Goal: Information Seeking & Learning: Learn about a topic

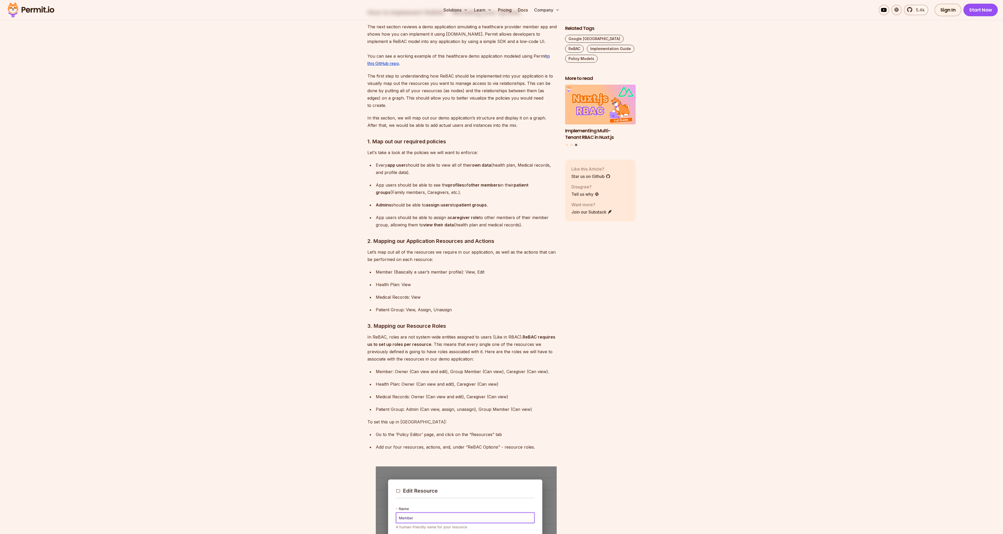
scroll to position [1785, 0]
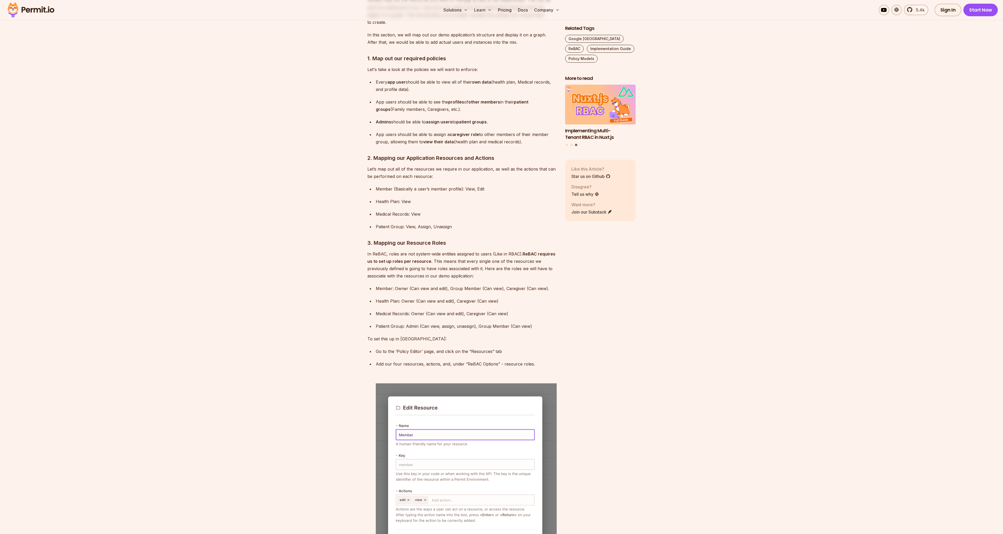
click at [330, 319] on section "Table of Contents Introduction ReBAC is a policy model focused exclusively on t…" at bounding box center [501, 492] width 1003 height 3934
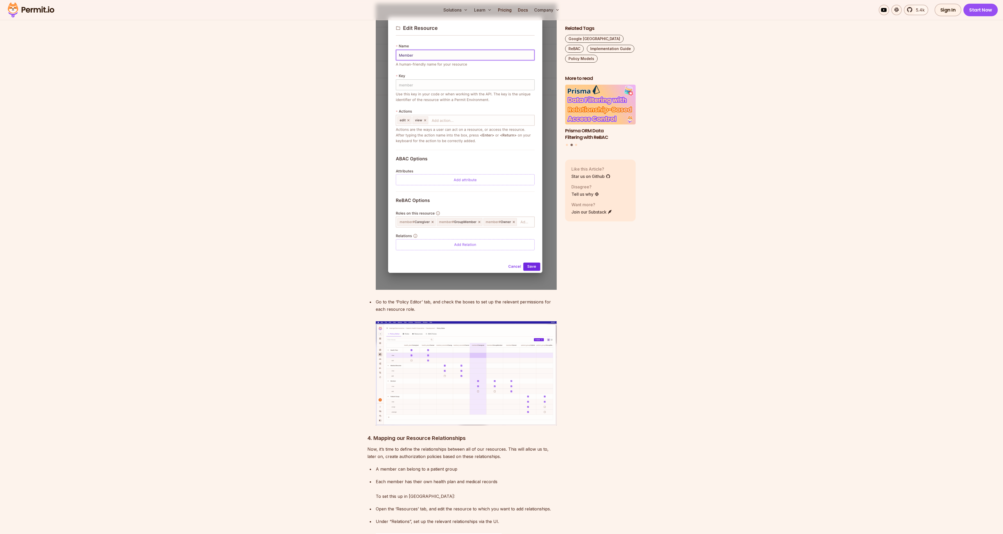
scroll to position [2166, 0]
click at [439, 348] on img at bounding box center [466, 372] width 181 height 104
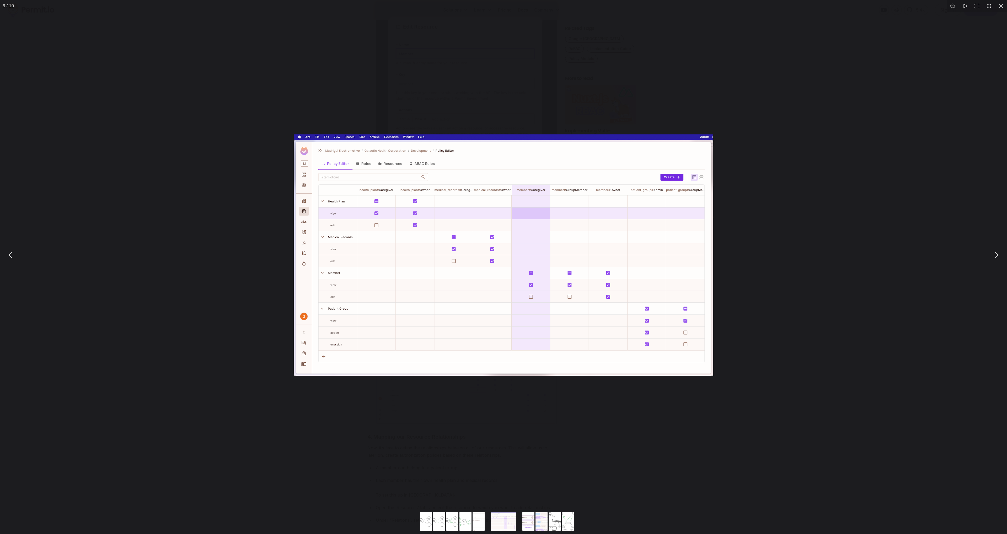
click at [726, 168] on div "You can close this modal content with the ESC key" at bounding box center [503, 255] width 1007 height 510
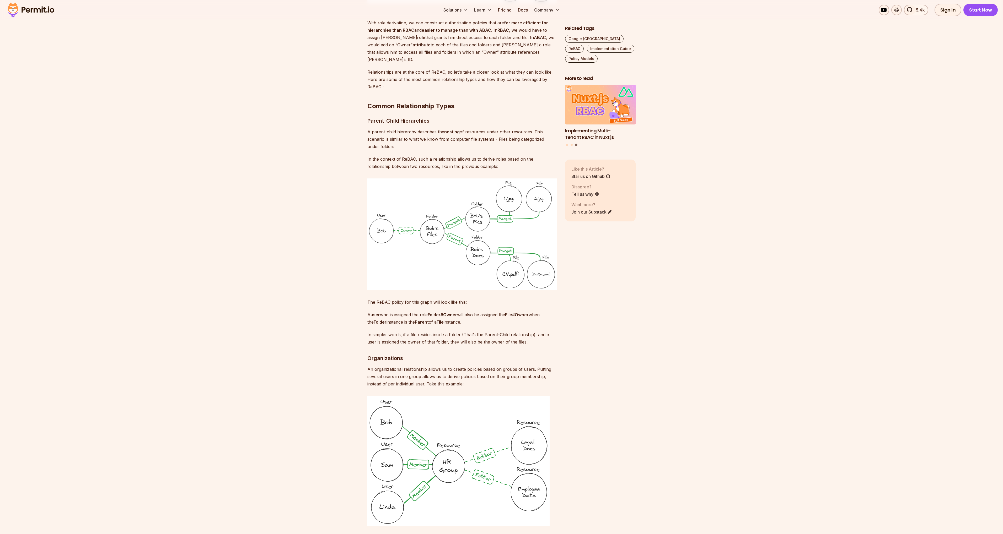
scroll to position [921, 0]
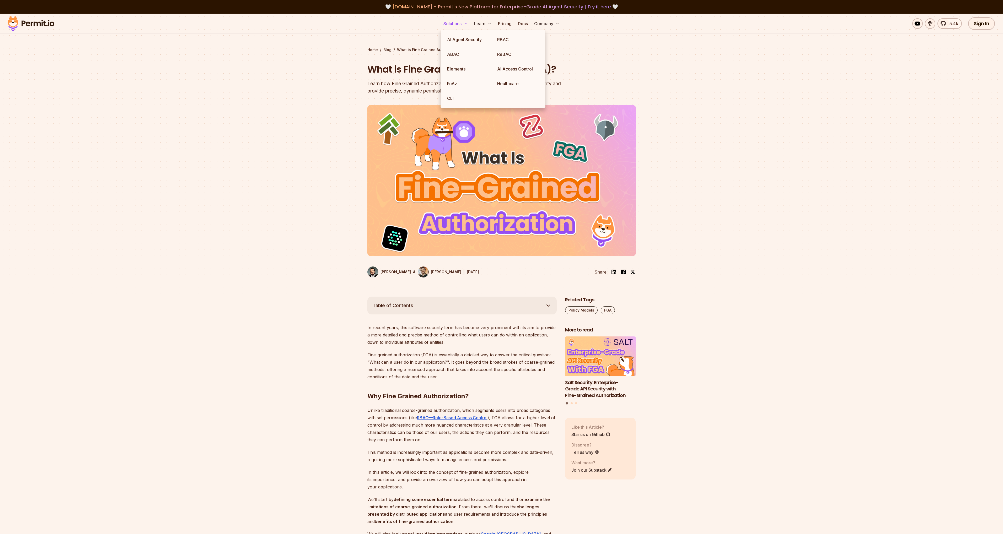
click at [455, 25] on button "Solutions" at bounding box center [455, 23] width 29 height 10
click at [286, 279] on div at bounding box center [501, 205] width 1003 height 184
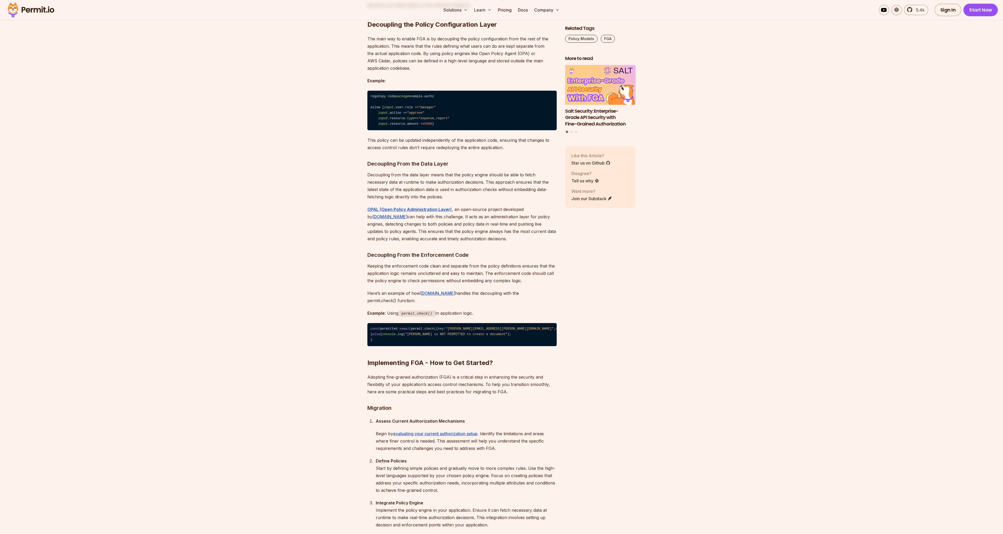
scroll to position [3554, 0]
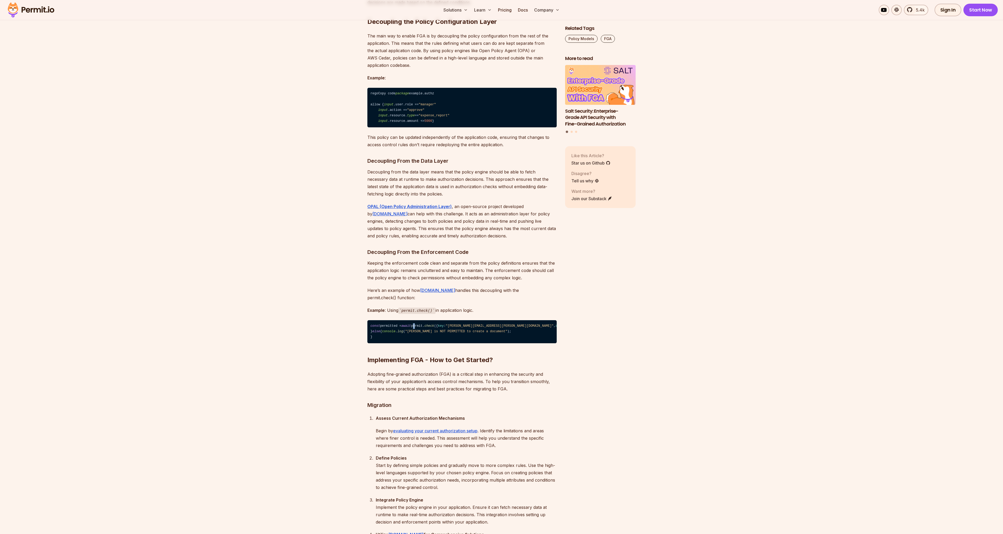
click at [419, 343] on code "const permitted = await permit. check ({ key : "john@smith.com" , attributes : …" at bounding box center [461, 331] width 189 height 23
drag, startPoint x: 403, startPoint y: 350, endPoint x: 434, endPoint y: 349, distance: 30.7
click at [434, 314] on code "permit.check()" at bounding box center [416, 311] width 37 height 6
copy code "permit.check()"
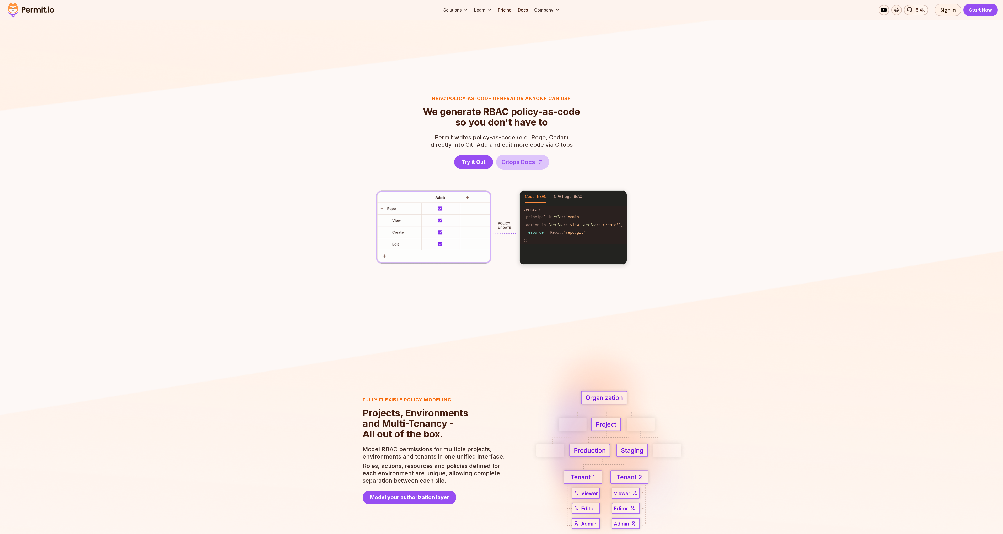
scroll to position [706, 0]
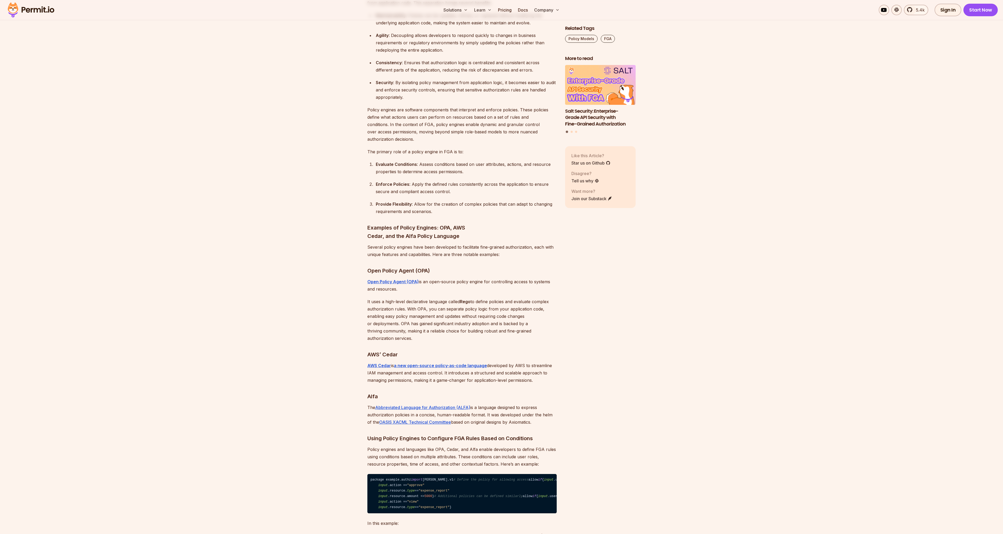
scroll to position [3186, 0]
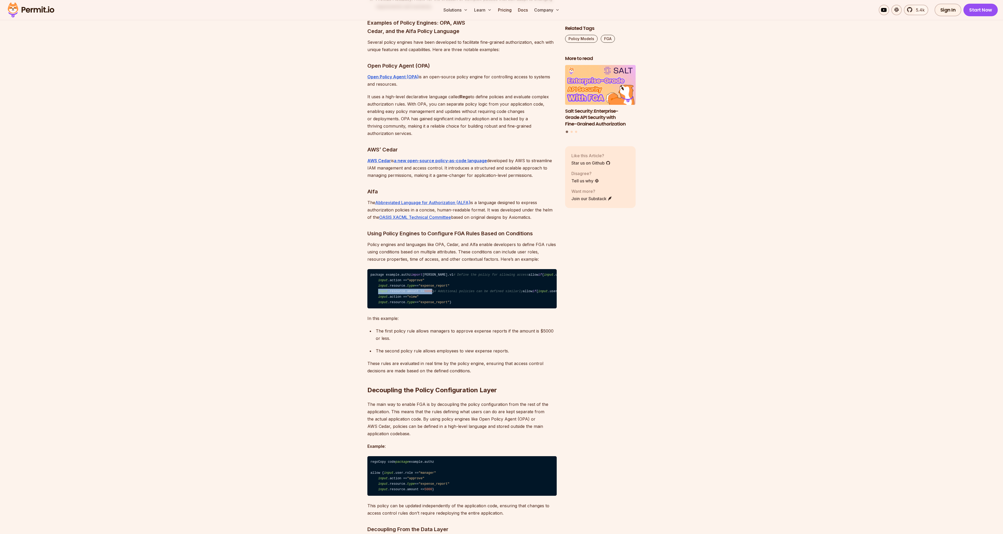
drag, startPoint x: 378, startPoint y: 289, endPoint x: 460, endPoint y: 289, distance: 82.1
click at [460, 289] on code "package example.authz import [PERSON_NAME].v1 # Define the policy for allowing …" at bounding box center [461, 289] width 189 height 40
copy code "input .resource.amount <= 5000"
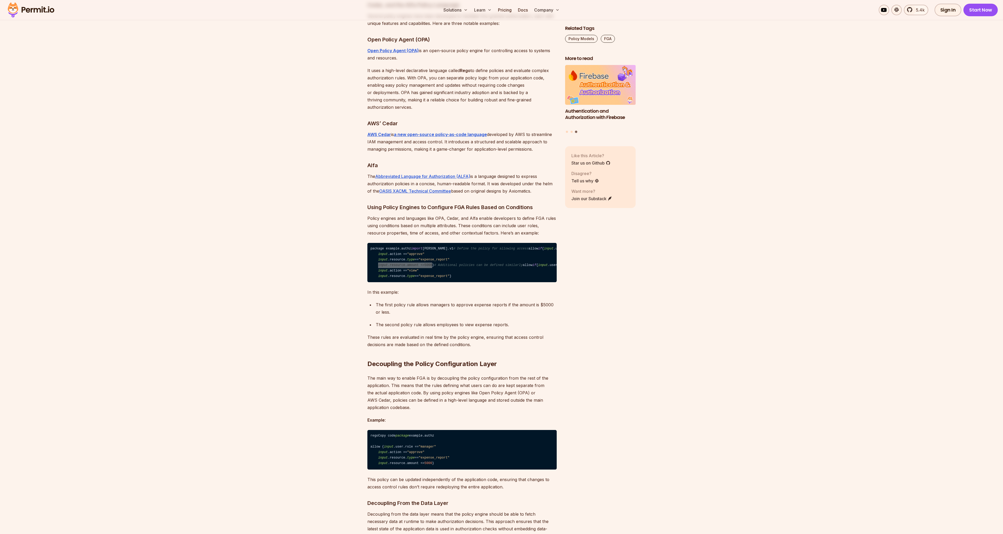
scroll to position [3219, 0]
